Goal: Information Seeking & Learning: Learn about a topic

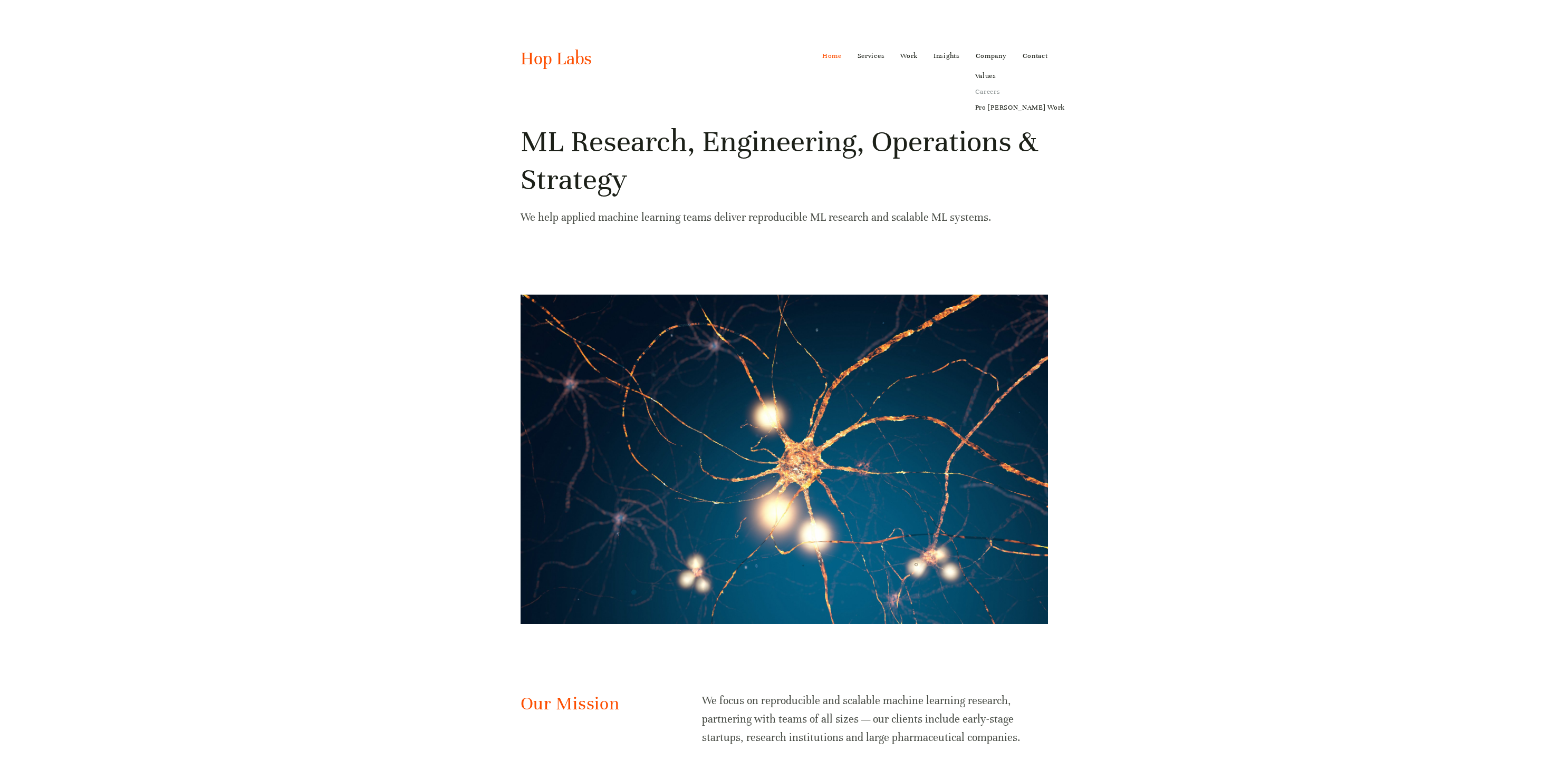
click at [988, 92] on link "Careers" at bounding box center [1020, 92] width 105 height 16
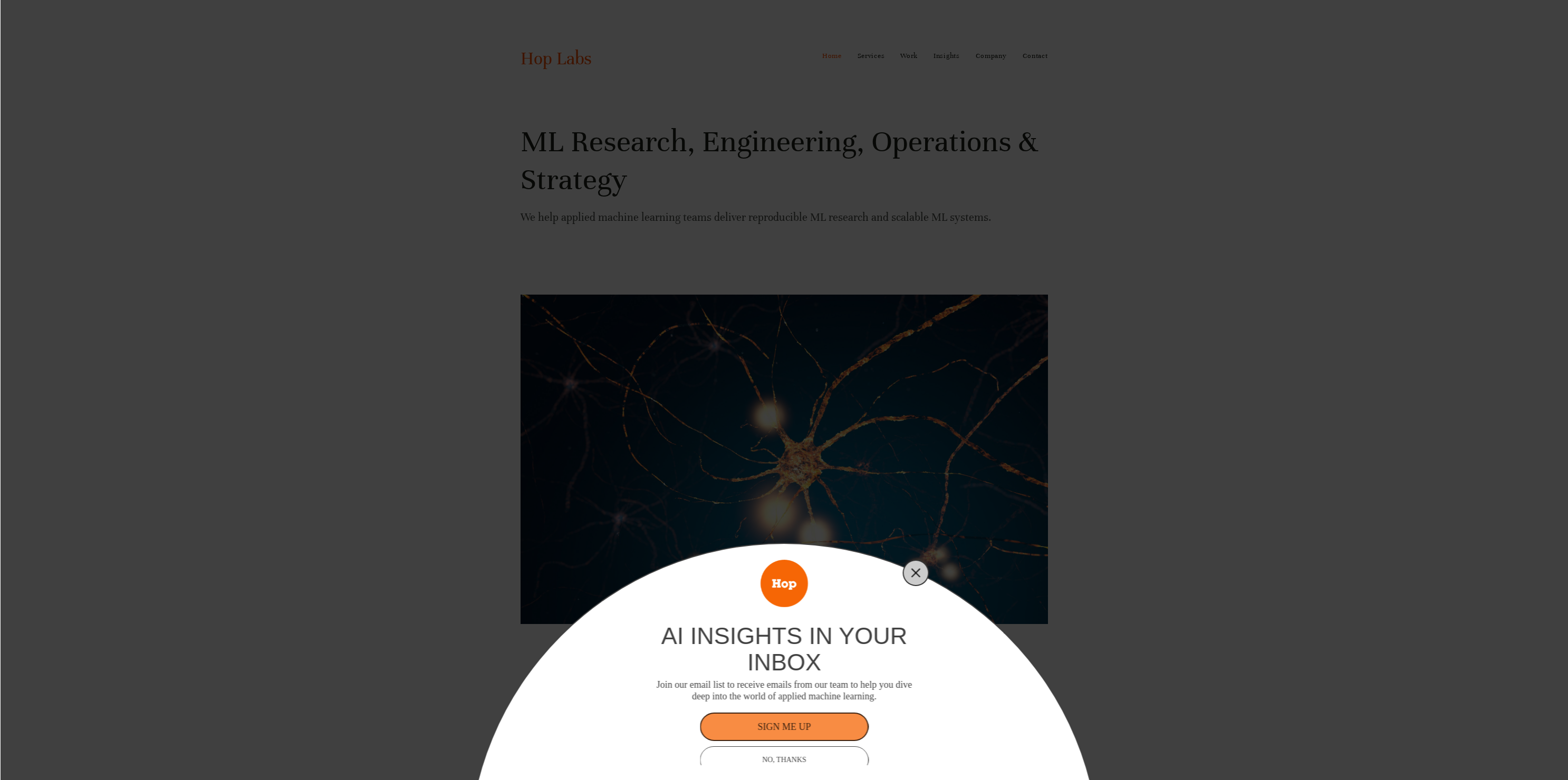
click at [915, 569] on icon "Close" at bounding box center [916, 573] width 10 height 10
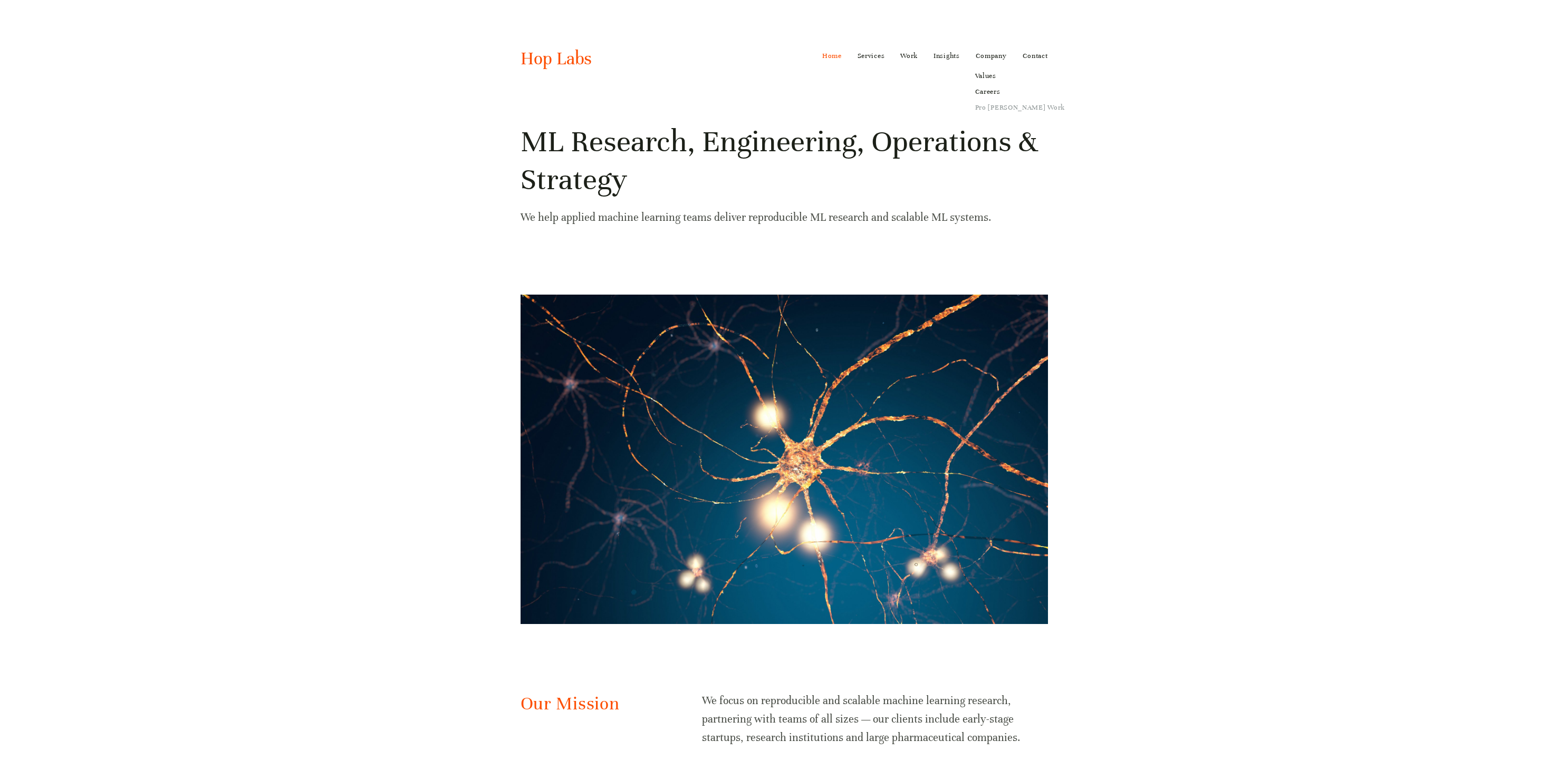
click at [989, 113] on link "Pro [PERSON_NAME] Work" at bounding box center [1020, 108] width 105 height 16
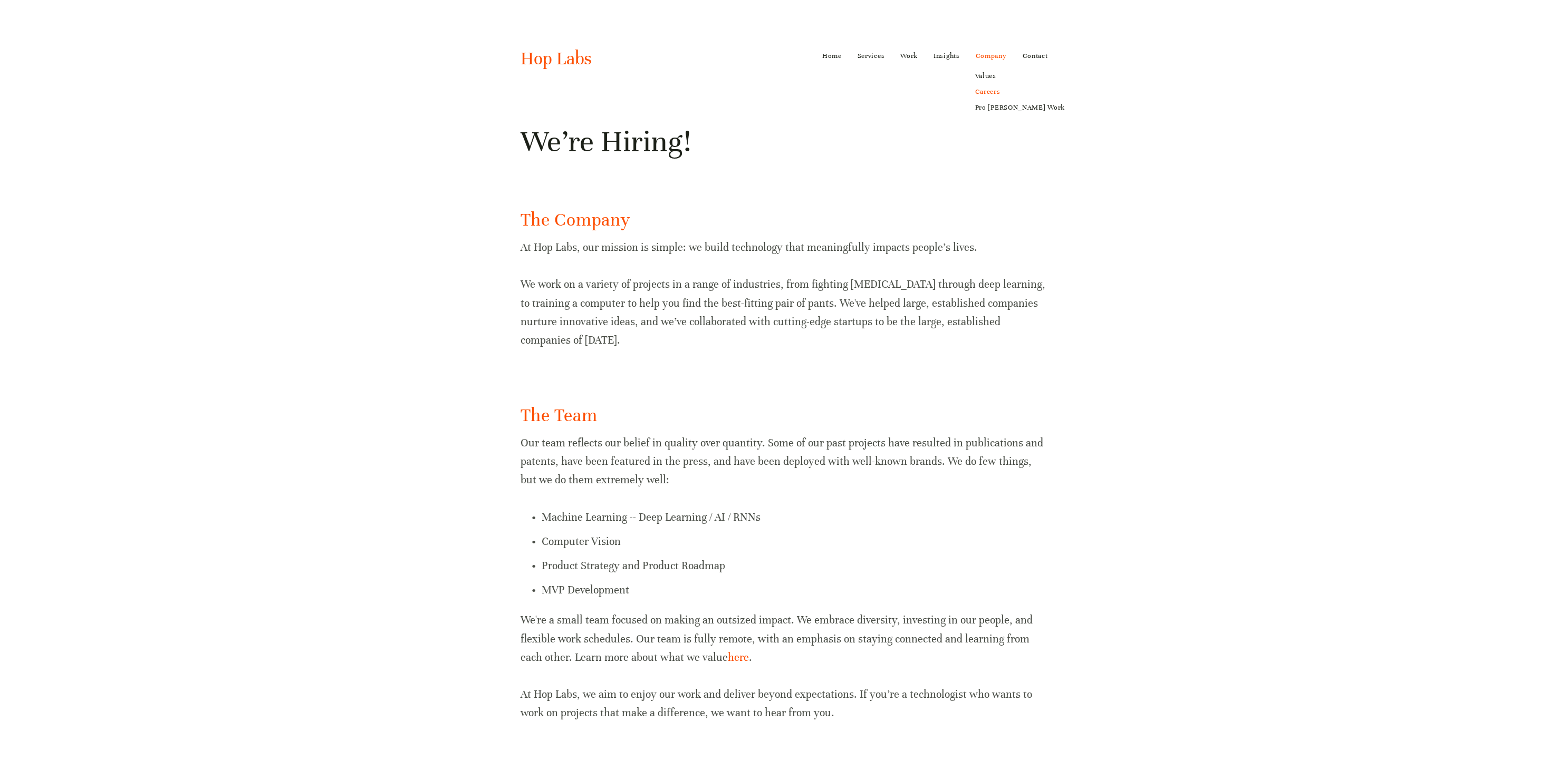
click at [992, 95] on link "Careers" at bounding box center [1020, 92] width 105 height 16
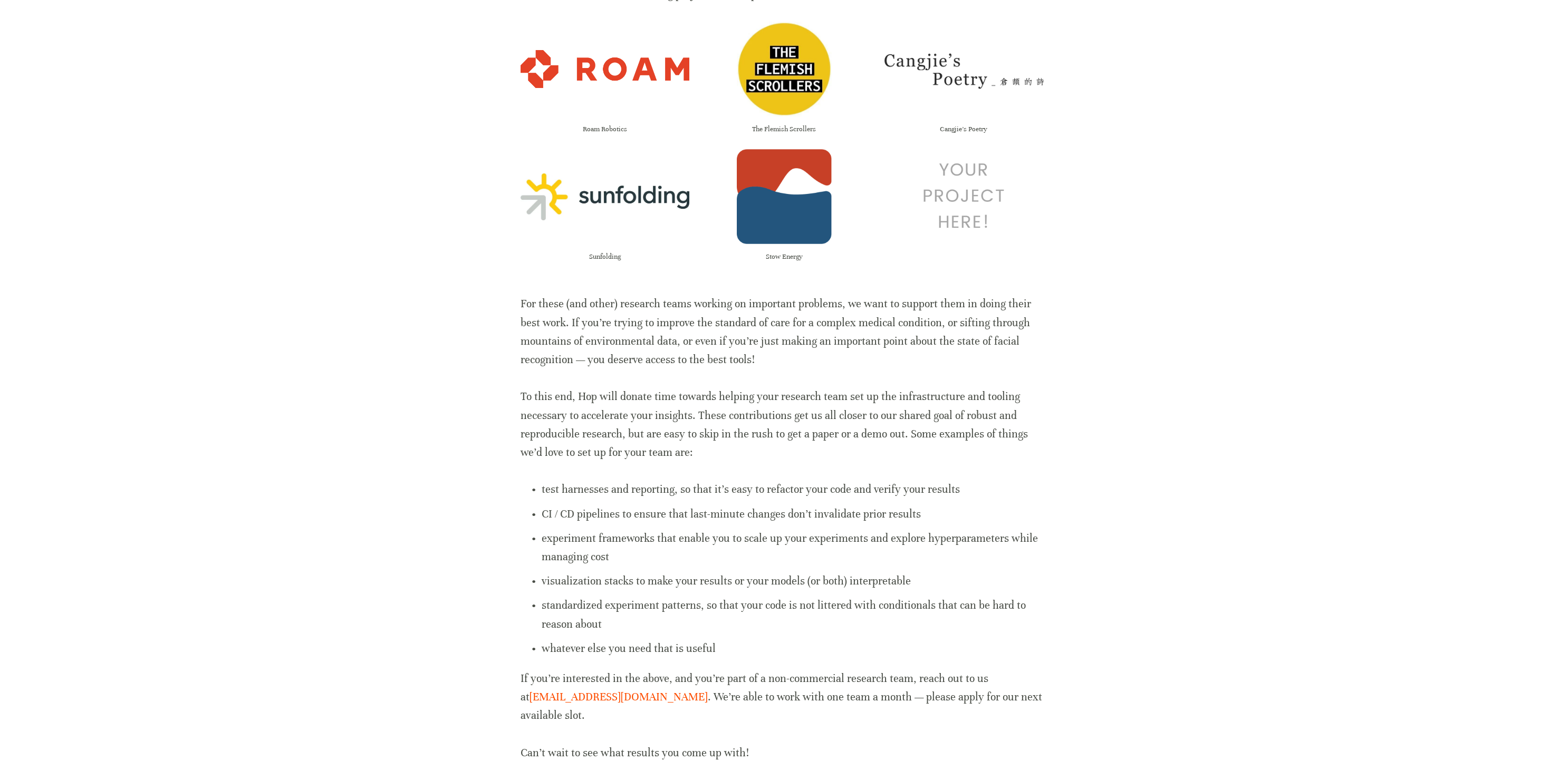
scroll to position [278, 0]
click at [945, 49] on img at bounding box center [963, 69] width 169 height 41
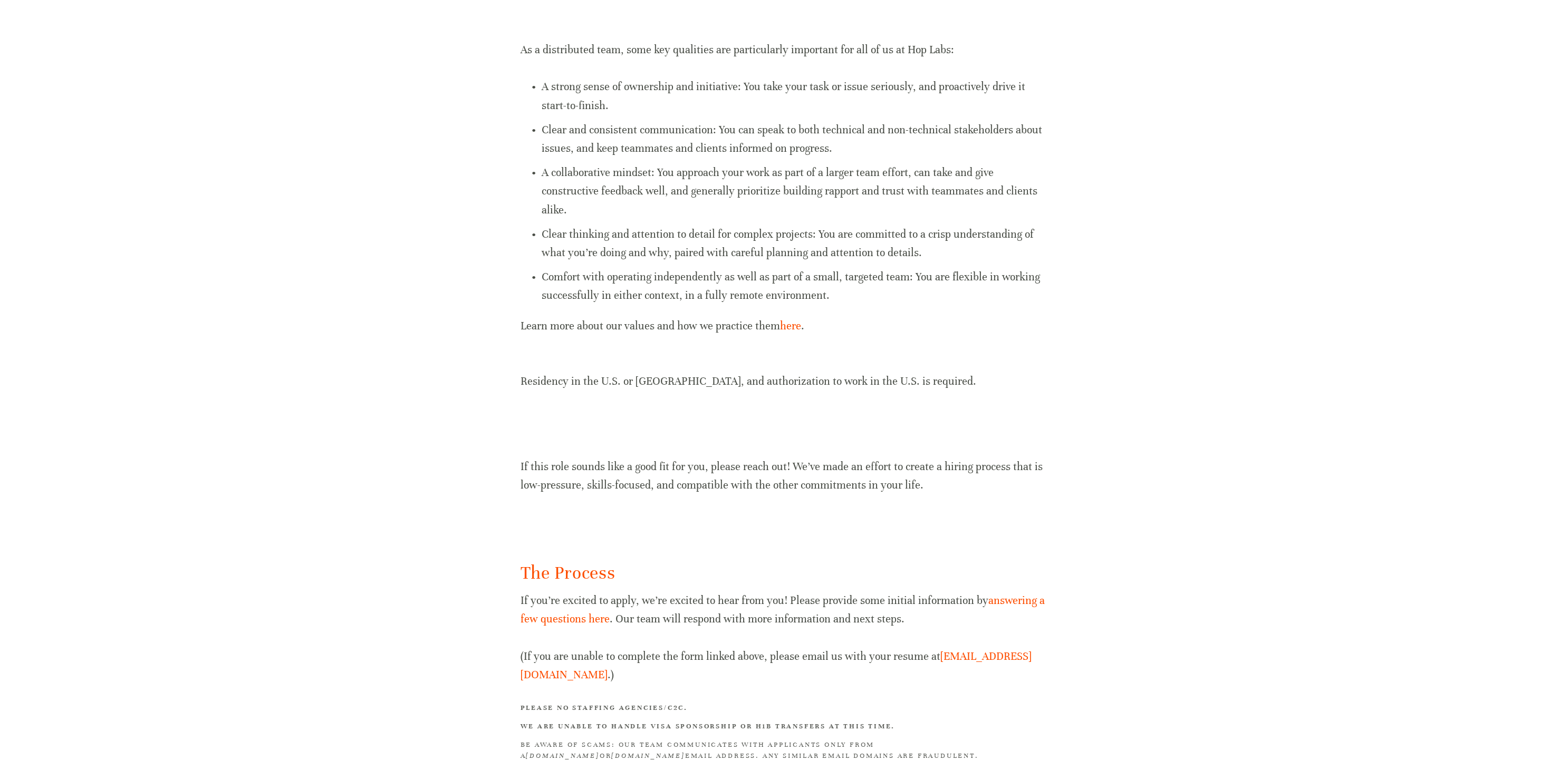
scroll to position [784, 0]
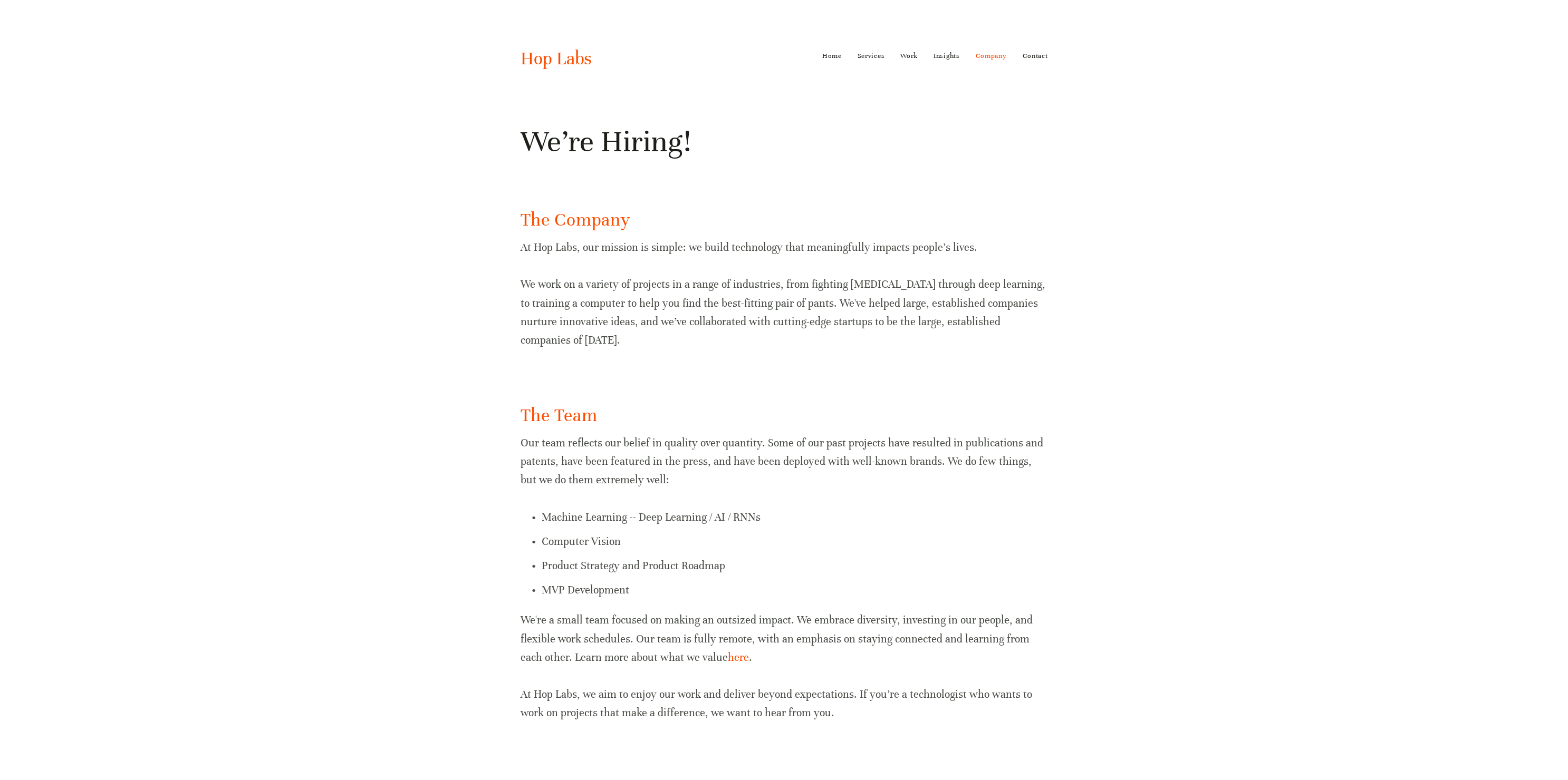
scroll to position [299, 0]
